Goal: Task Accomplishment & Management: Manage account settings

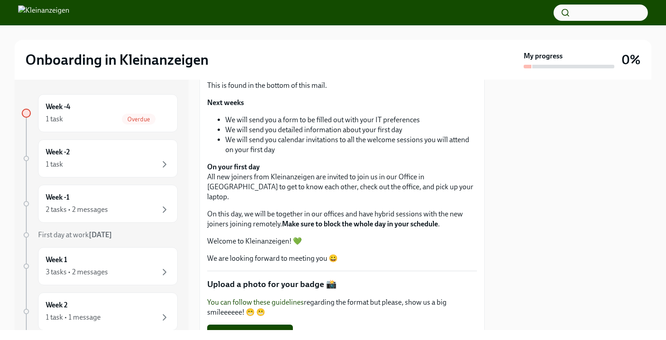
scroll to position [272, 0]
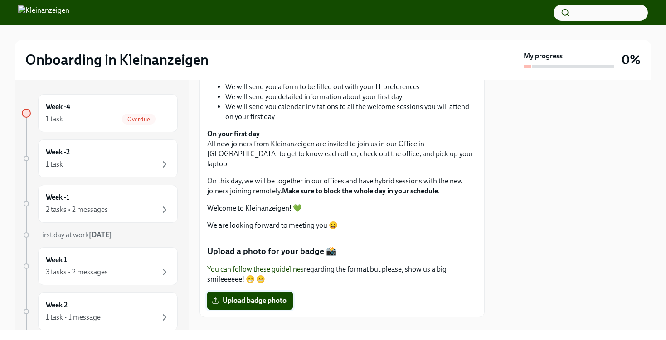
click at [252, 296] on span "Upload badge photo" at bounding box center [250, 300] width 73 height 9
click at [0, 0] on input "Upload badge photo" at bounding box center [0, 0] width 0 height 0
click at [283, 296] on span "Profilfoto Friederike.jpeg" at bounding box center [258, 300] width 89 height 9
click at [0, 0] on input "Profilfoto Friederike.jpeg" at bounding box center [0, 0] width 0 height 0
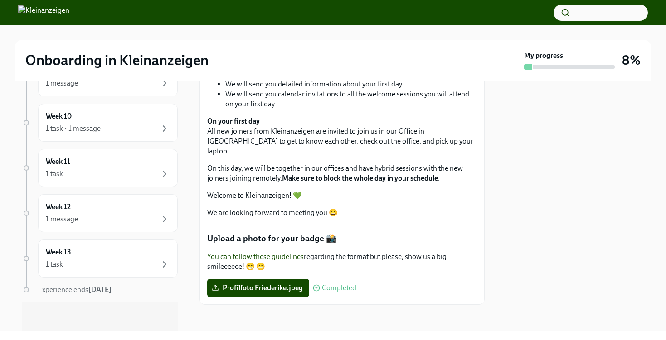
scroll to position [0, 0]
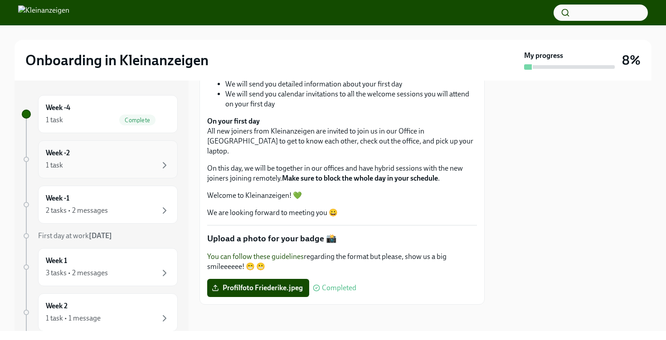
click at [70, 158] on div "Week -2 1 task" at bounding box center [108, 159] width 124 height 23
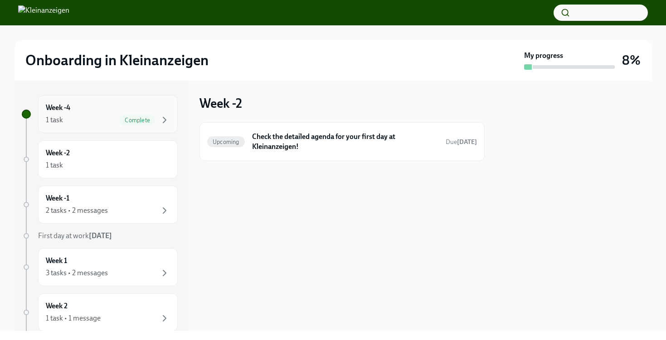
click at [97, 123] on div "1 task Complete" at bounding box center [108, 120] width 124 height 11
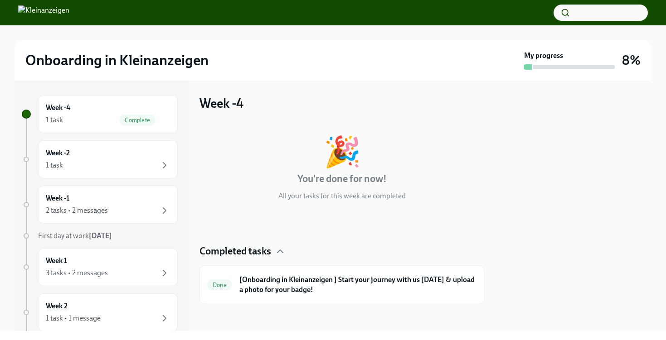
scroll to position [2, 0]
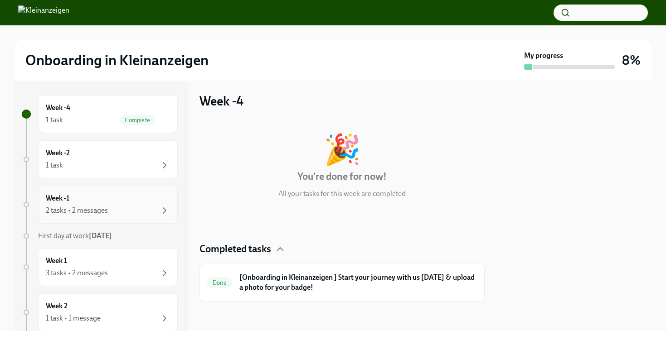
click at [117, 211] on div "2 tasks • 2 messages" at bounding box center [108, 210] width 124 height 11
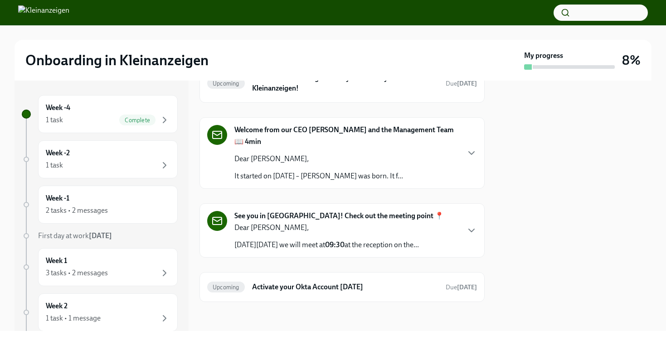
scroll to position [68, 0]
click at [132, 155] on div "Week -2 1 task" at bounding box center [108, 159] width 124 height 23
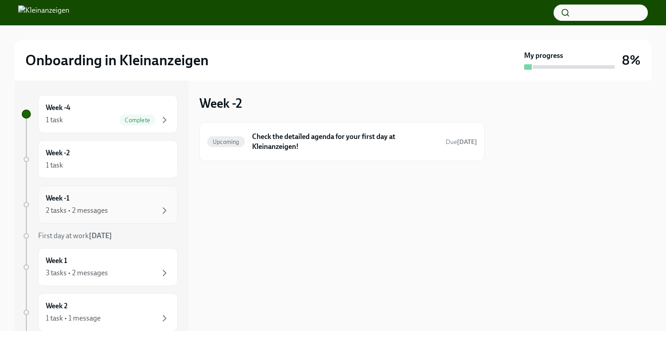
click at [108, 203] on div "Week -1 2 tasks • 2 messages" at bounding box center [108, 205] width 124 height 23
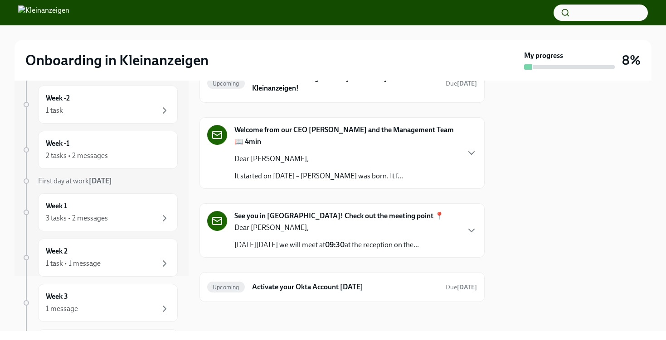
scroll to position [57, 0]
click at [474, 229] on icon "button" at bounding box center [471, 230] width 5 height 3
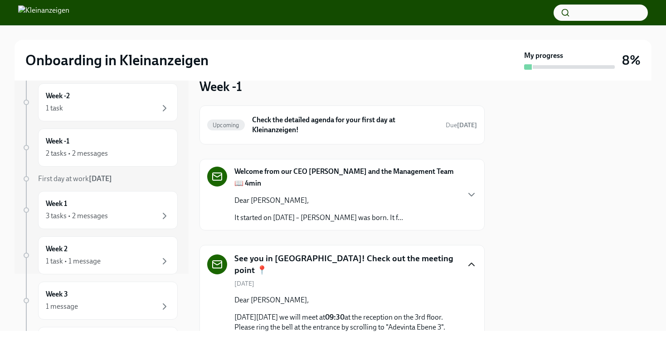
scroll to position [15, 0]
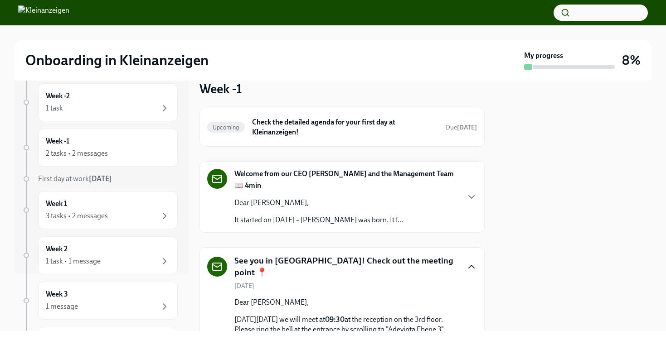
click at [472, 265] on icon "button" at bounding box center [471, 267] width 11 height 11
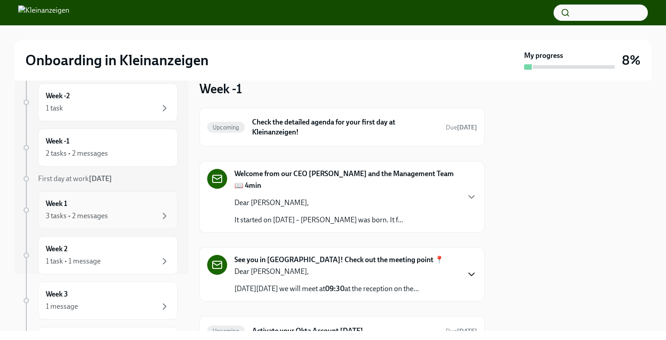
click at [86, 206] on div "Week 1 3 tasks • 2 messages" at bounding box center [108, 210] width 124 height 23
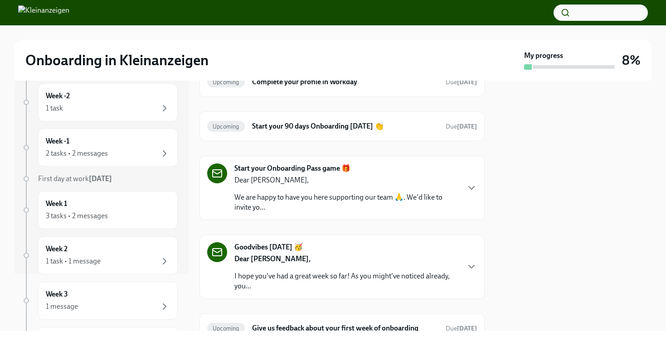
scroll to position [74, 0]
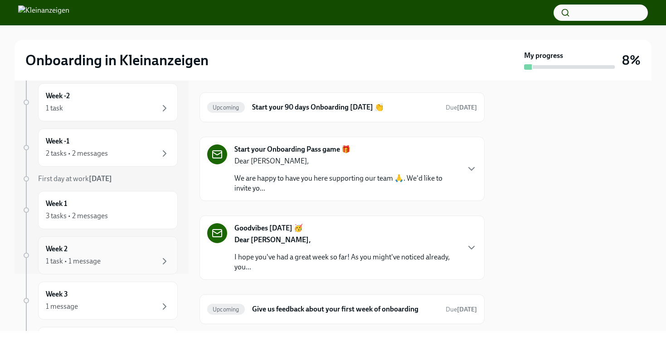
click at [130, 264] on div "1 task • 1 message" at bounding box center [108, 261] width 124 height 11
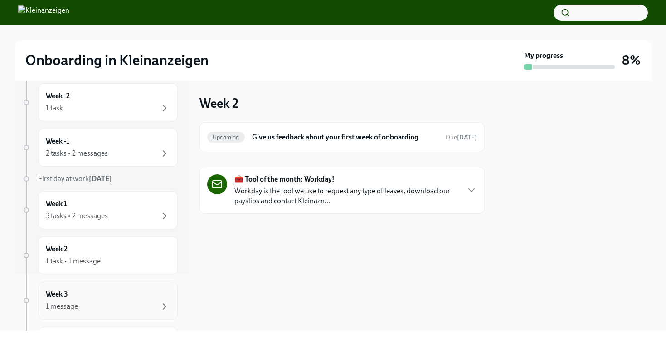
click at [141, 302] on div "1 message" at bounding box center [108, 306] width 124 height 11
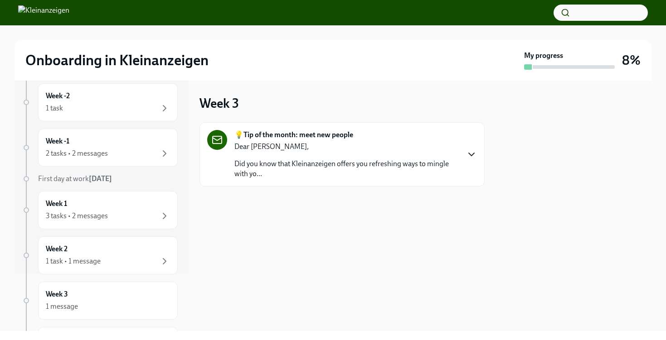
click at [473, 154] on icon "button" at bounding box center [471, 154] width 5 height 3
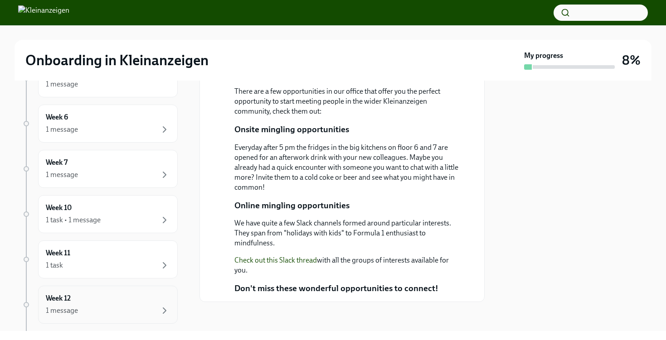
scroll to position [288, 0]
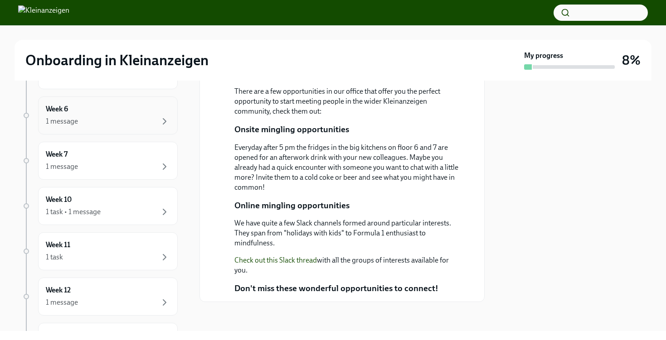
click at [144, 126] on div "1 message" at bounding box center [108, 121] width 124 height 11
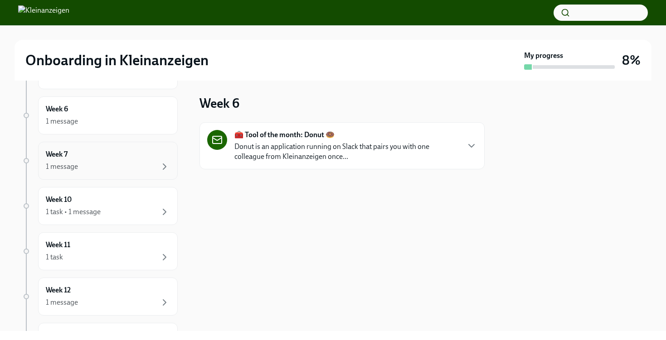
click at [130, 159] on div "Week 7 1 message" at bounding box center [108, 161] width 124 height 23
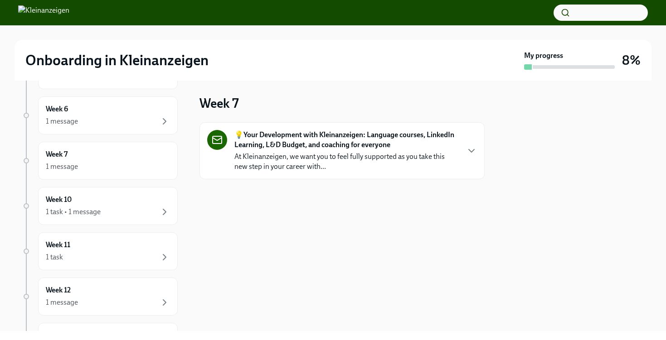
click at [460, 150] on div "💡Your Development with Kleinanzeigen: Language courses, LinkedIn Learning, L&D …" at bounding box center [342, 151] width 270 height 42
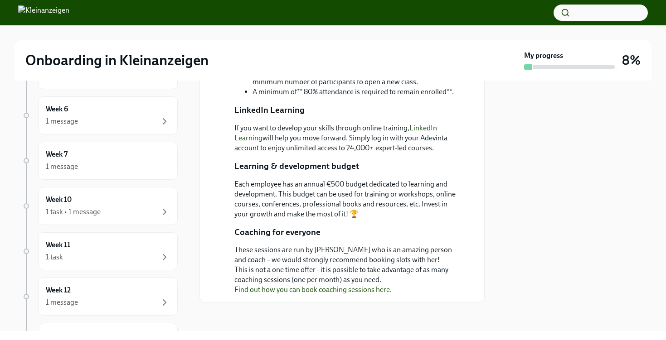
scroll to position [337, 0]
click at [157, 213] on div "1 task • 1 message" at bounding box center [108, 212] width 124 height 11
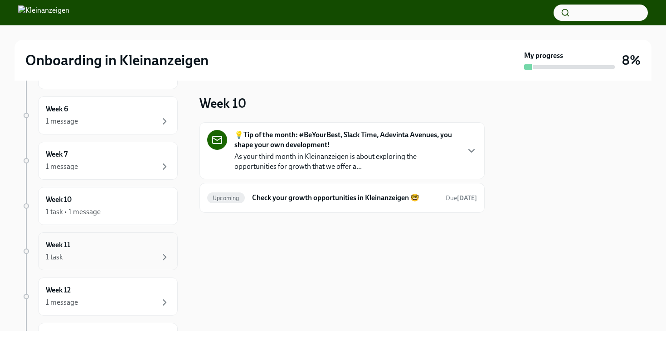
click at [126, 253] on div "1 task" at bounding box center [108, 257] width 124 height 11
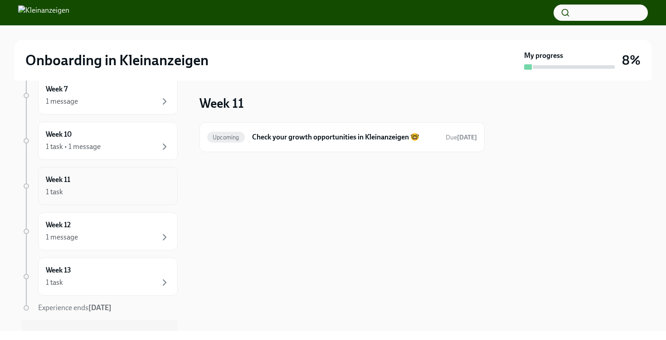
scroll to position [371, 0]
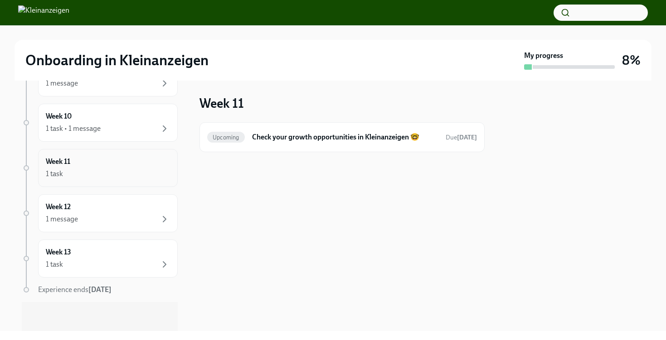
click at [114, 170] on div "1 task" at bounding box center [108, 174] width 124 height 11
click at [129, 223] on div "1 message" at bounding box center [108, 219] width 124 height 11
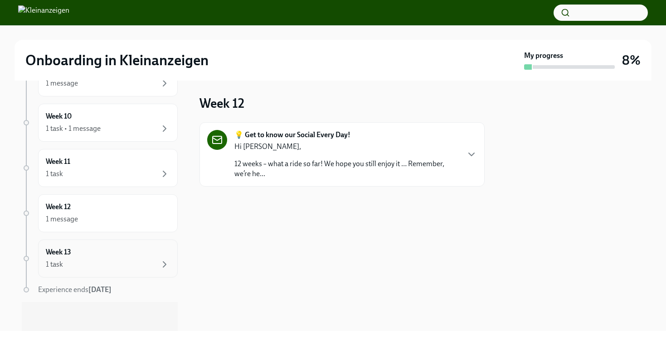
click at [122, 262] on div "1 task" at bounding box center [108, 264] width 124 height 11
